Goal: Information Seeking & Learning: Learn about a topic

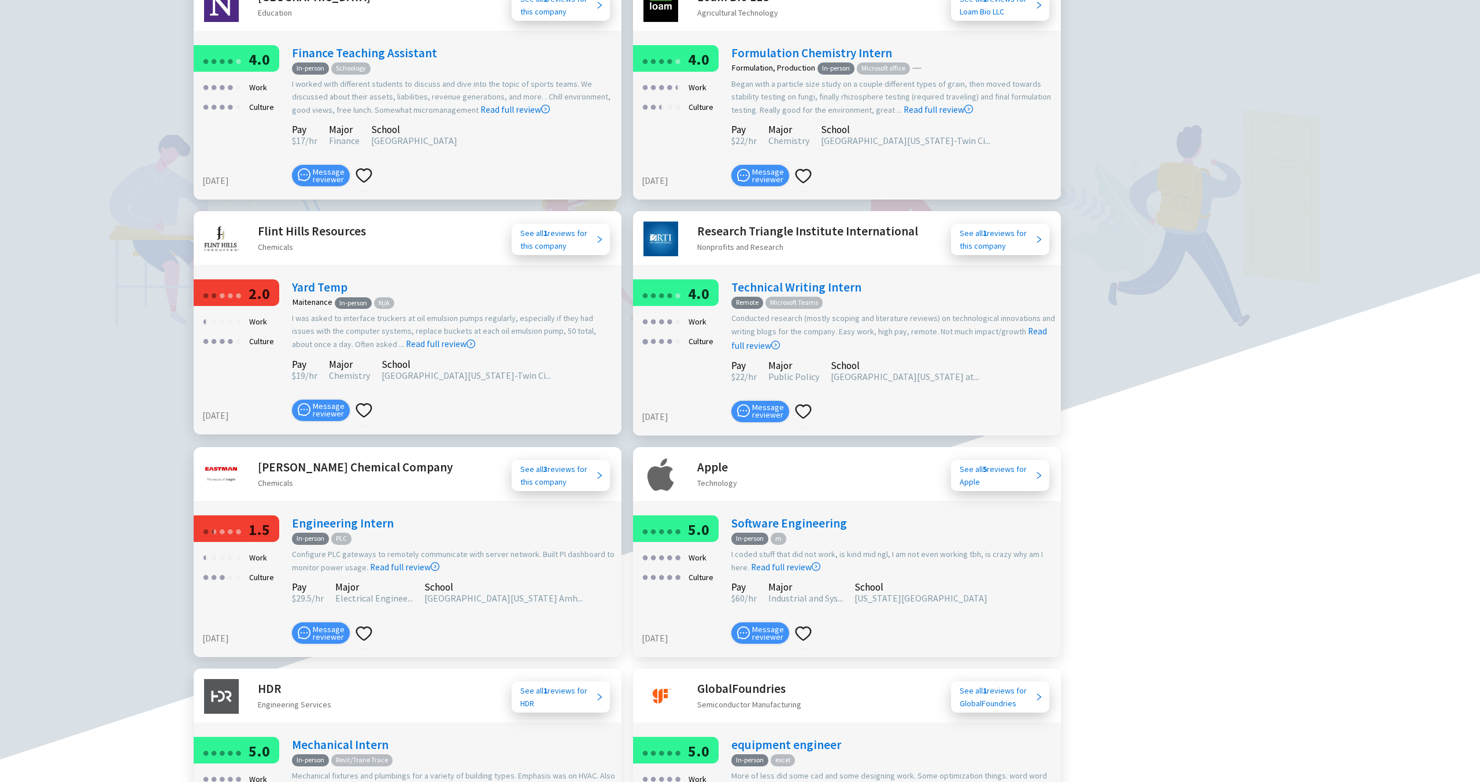
scroll to position [1532, 0]
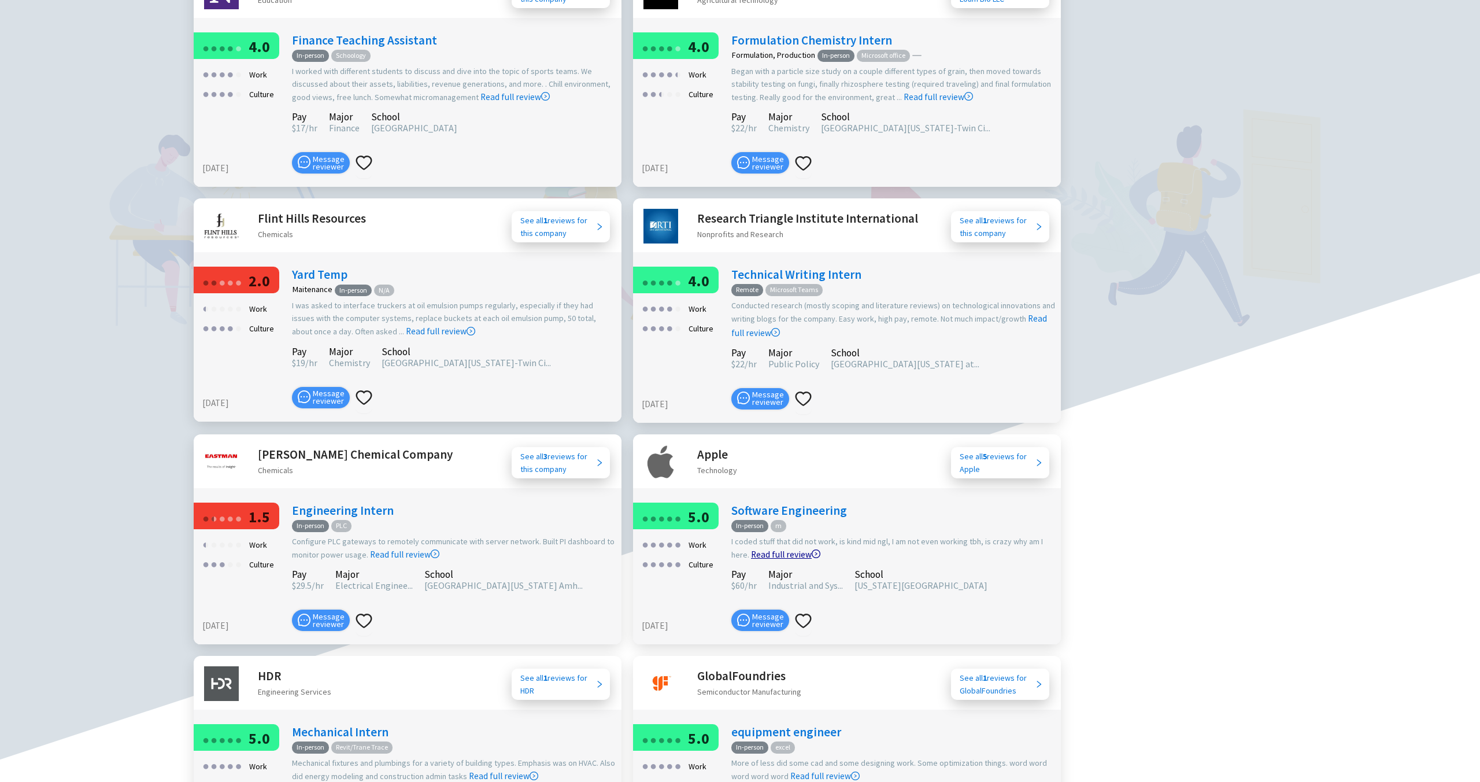
click at [814, 549] on icon "right-circle" at bounding box center [816, 553] width 9 height 9
click at [812, 549] on icon "right-circle" at bounding box center [816, 553] width 9 height 9
click at [807, 526] on link "Read full review" at bounding box center [785, 525] width 69 height 69
click at [781, 526] on link "Read full review" at bounding box center [785, 525] width 69 height 69
click at [804, 500] on link "Read full review" at bounding box center [785, 525] width 69 height 69
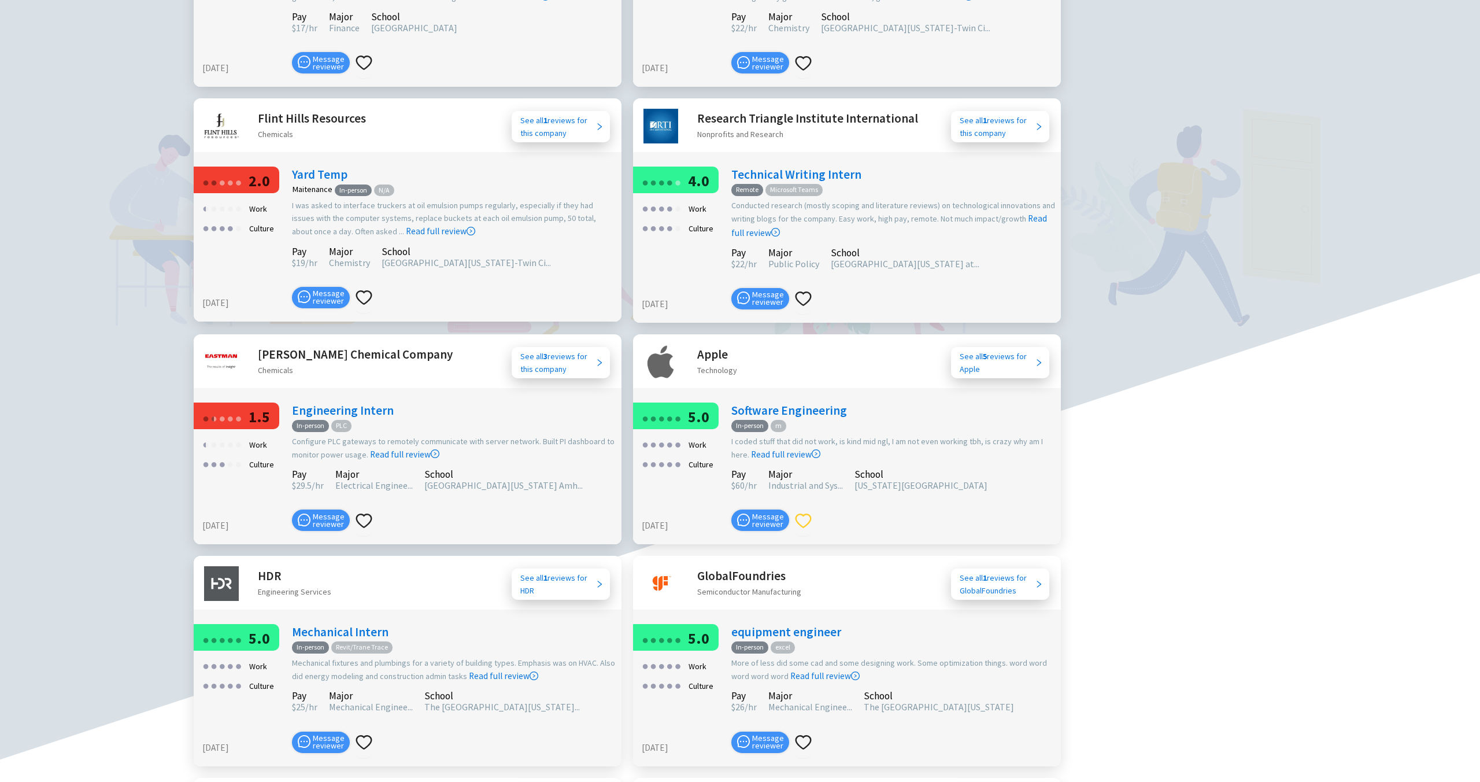
scroll to position [1649, 0]
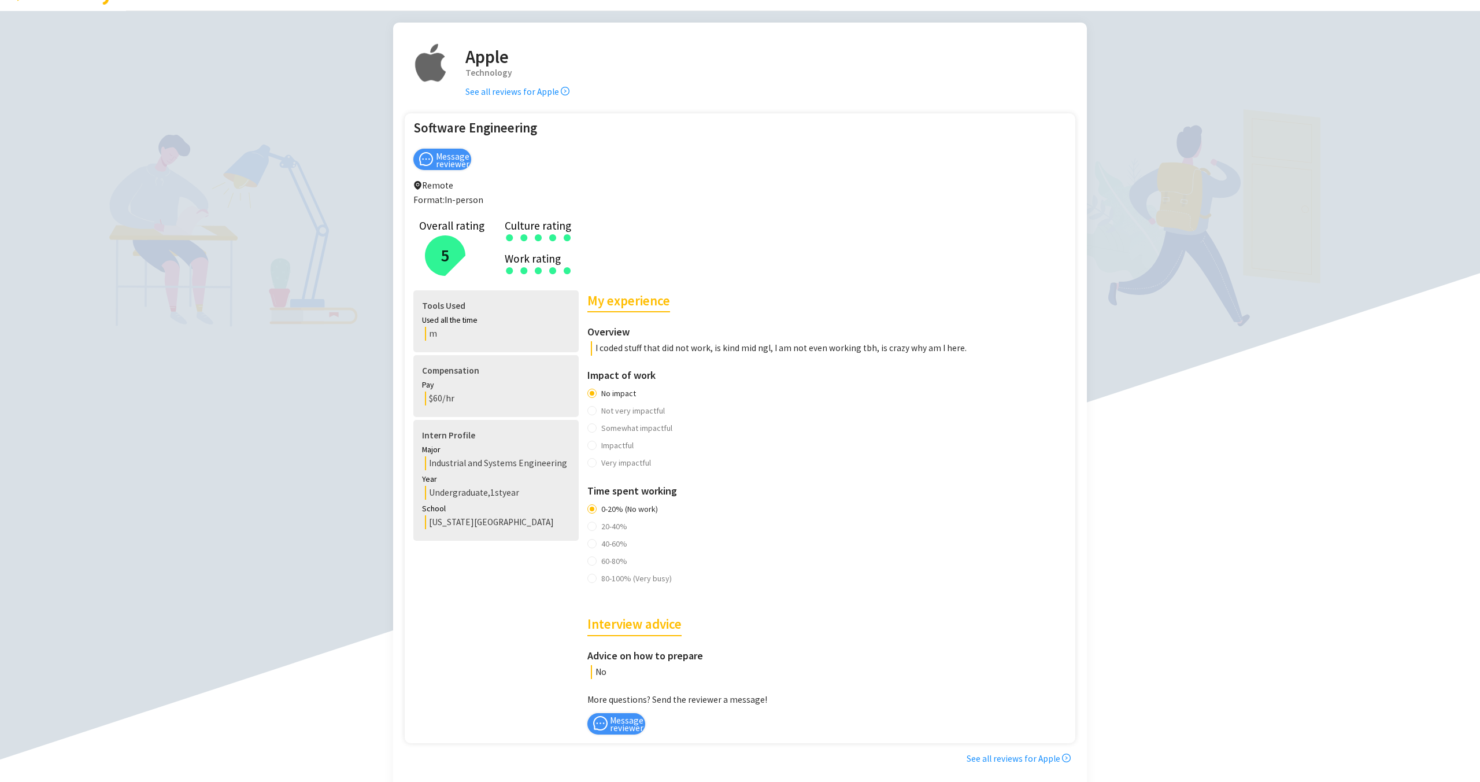
scroll to position [24, 0]
drag, startPoint x: 494, startPoint y: 393, endPoint x: 498, endPoint y: 387, distance: 6.7
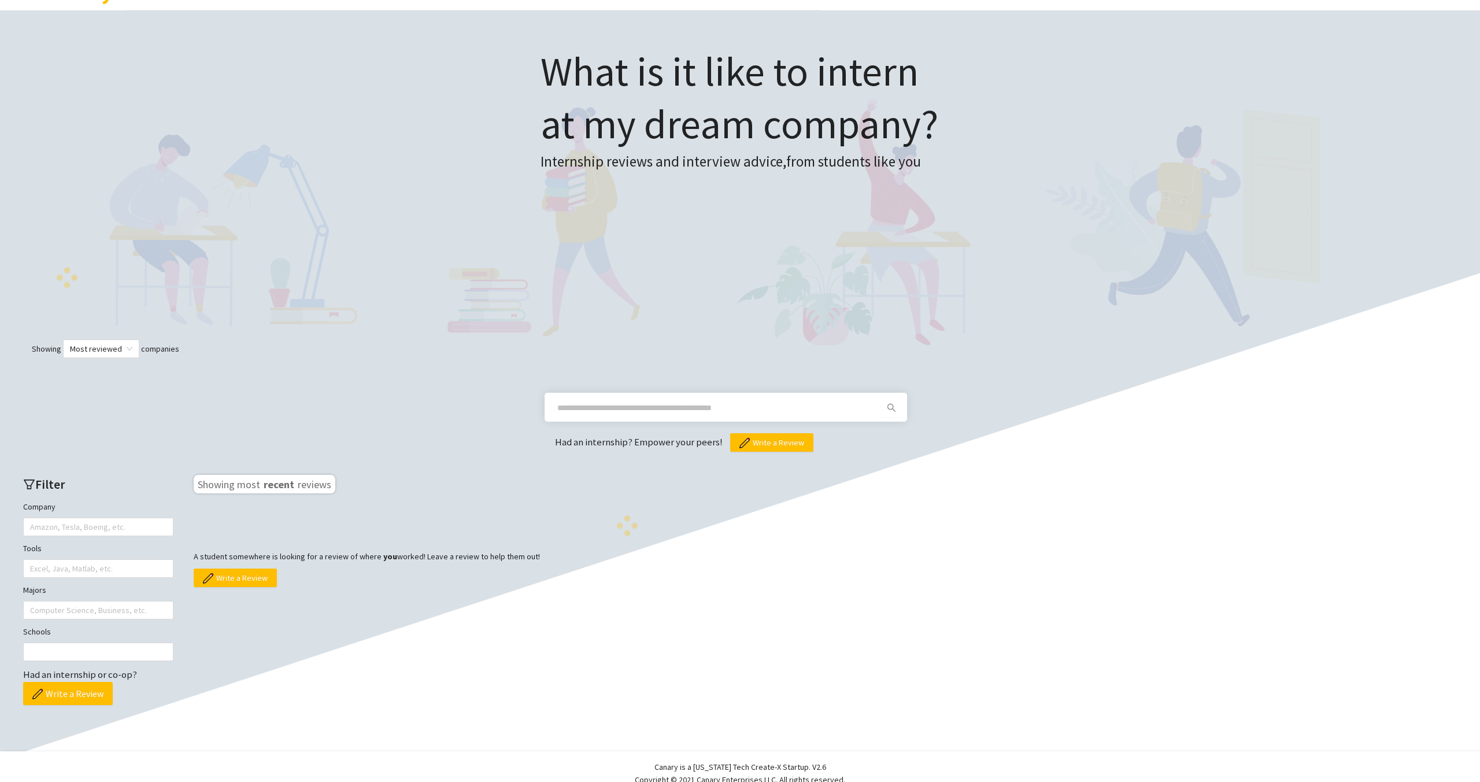
scroll to position [63, 0]
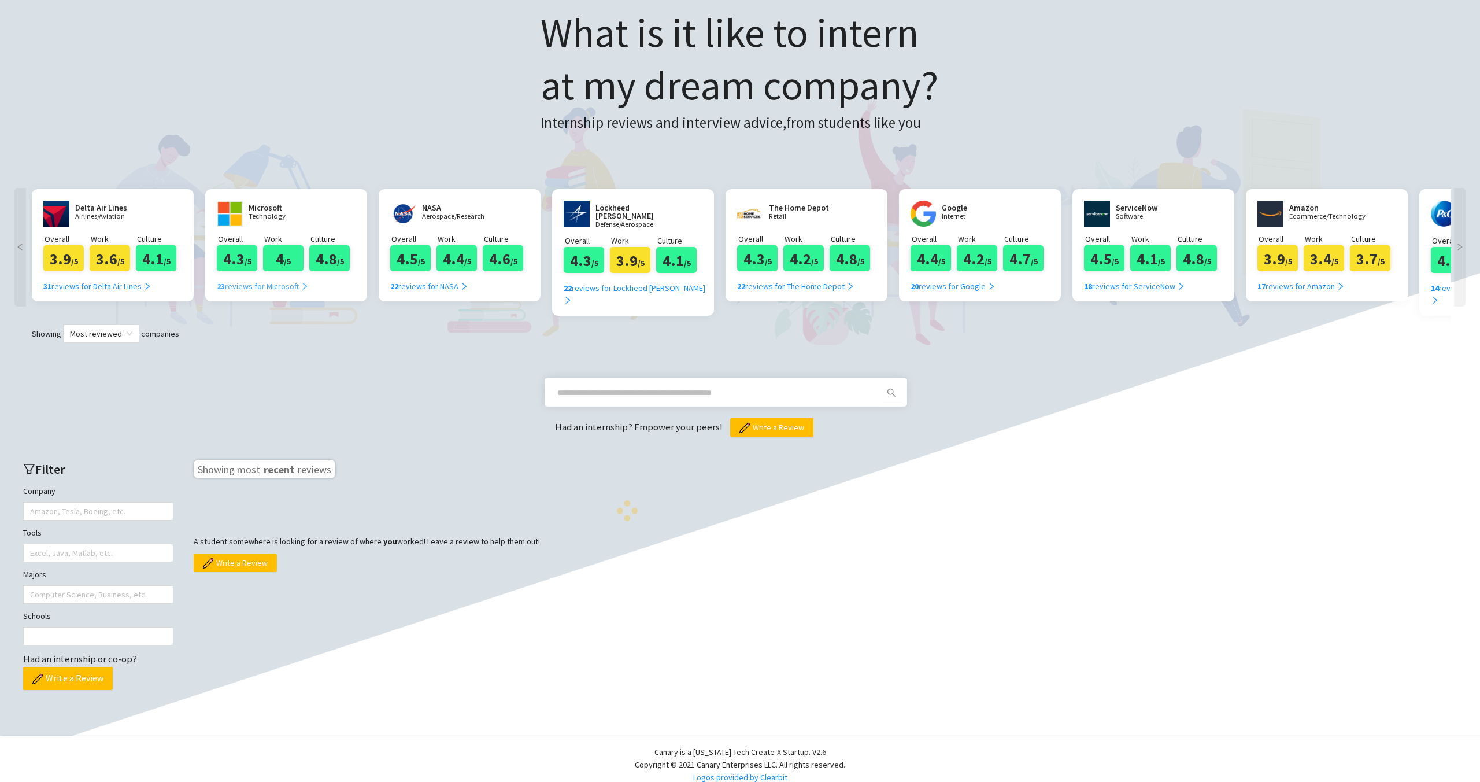
click at [261, 292] on div "23 reviews for Microsoft" at bounding box center [263, 286] width 92 height 13
click at [263, 291] on div "23 reviews for Microsoft" at bounding box center [263, 286] width 92 height 13
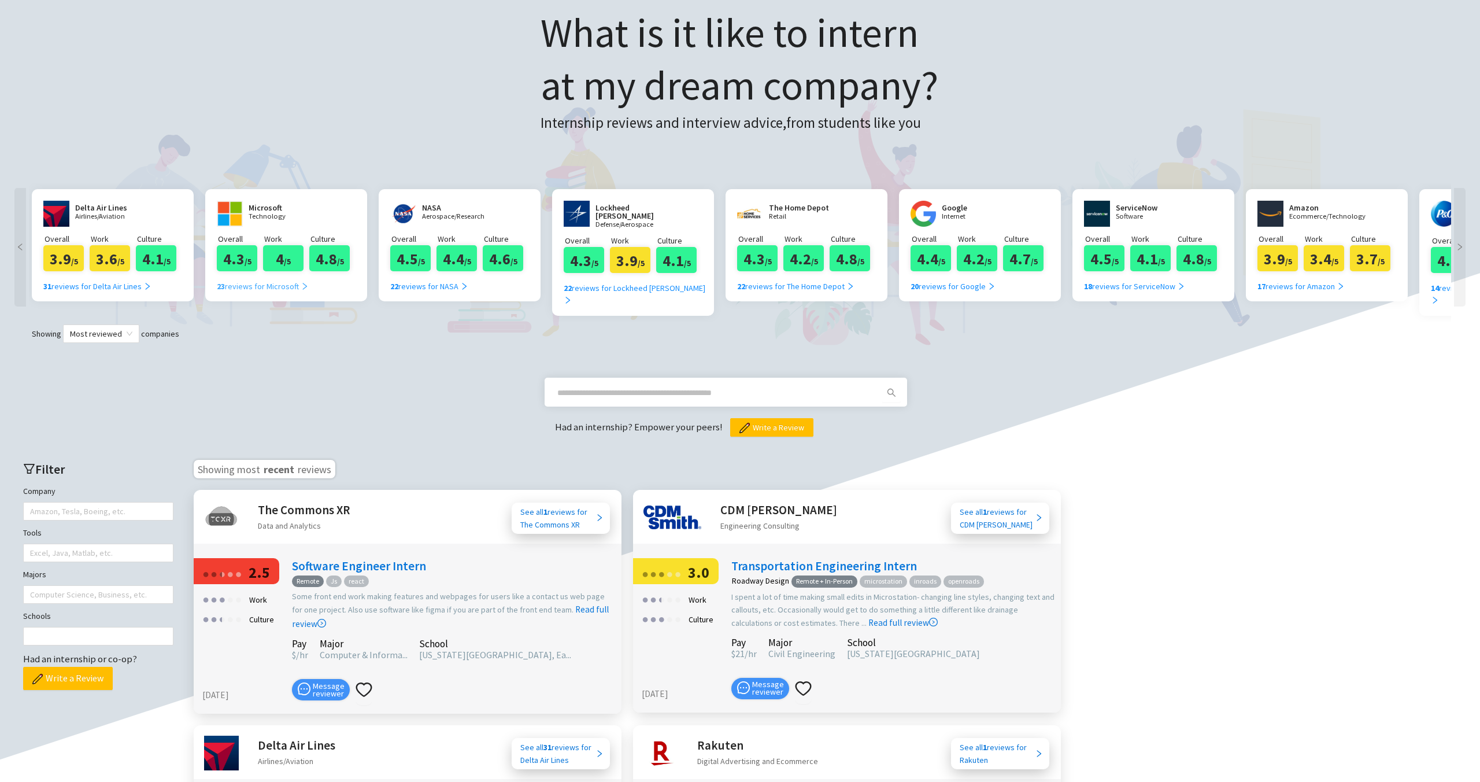
click at [263, 282] on div "23 reviews for Microsoft" at bounding box center [263, 286] width 92 height 13
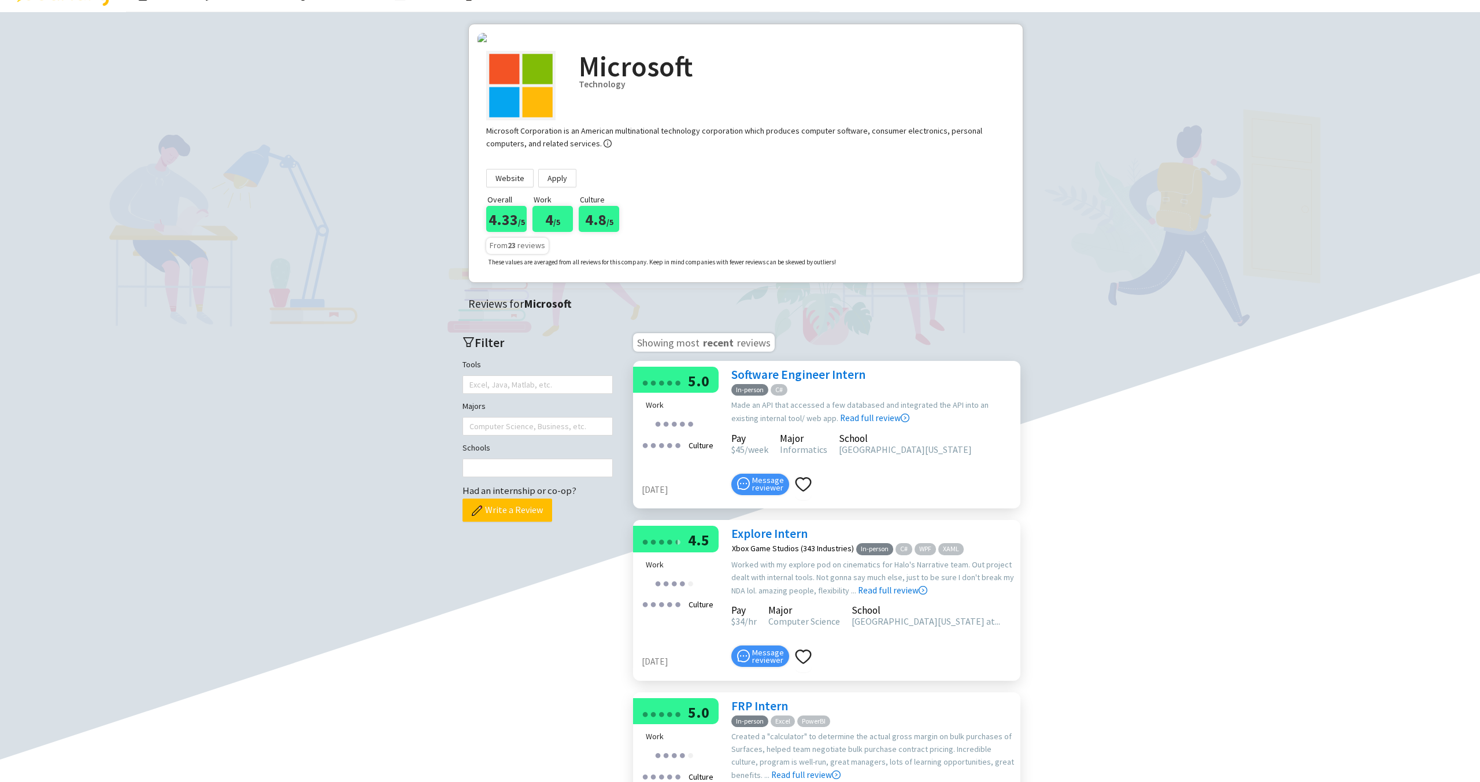
scroll to position [25, 0]
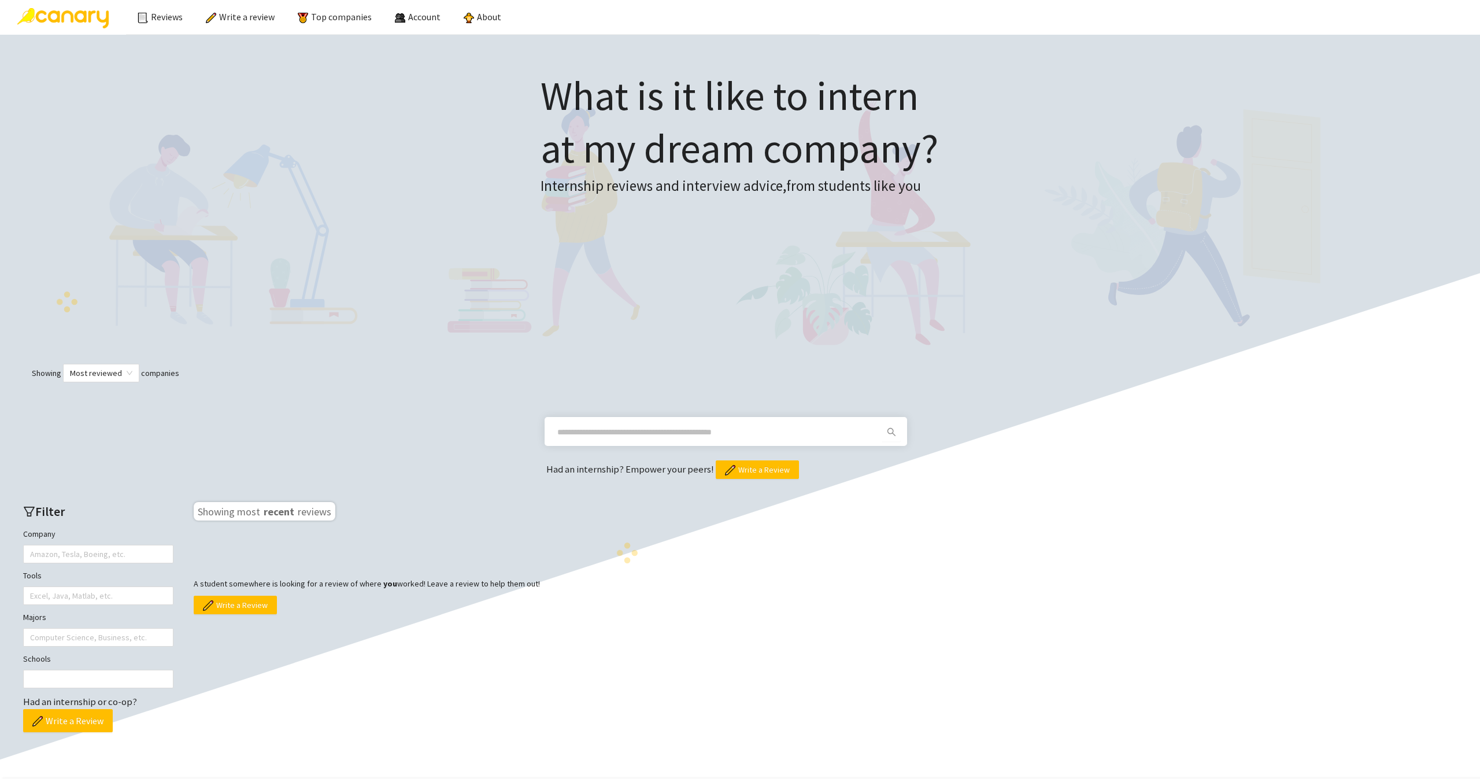
scroll to position [63, 0]
